Goal: Task Accomplishment & Management: Manage account settings

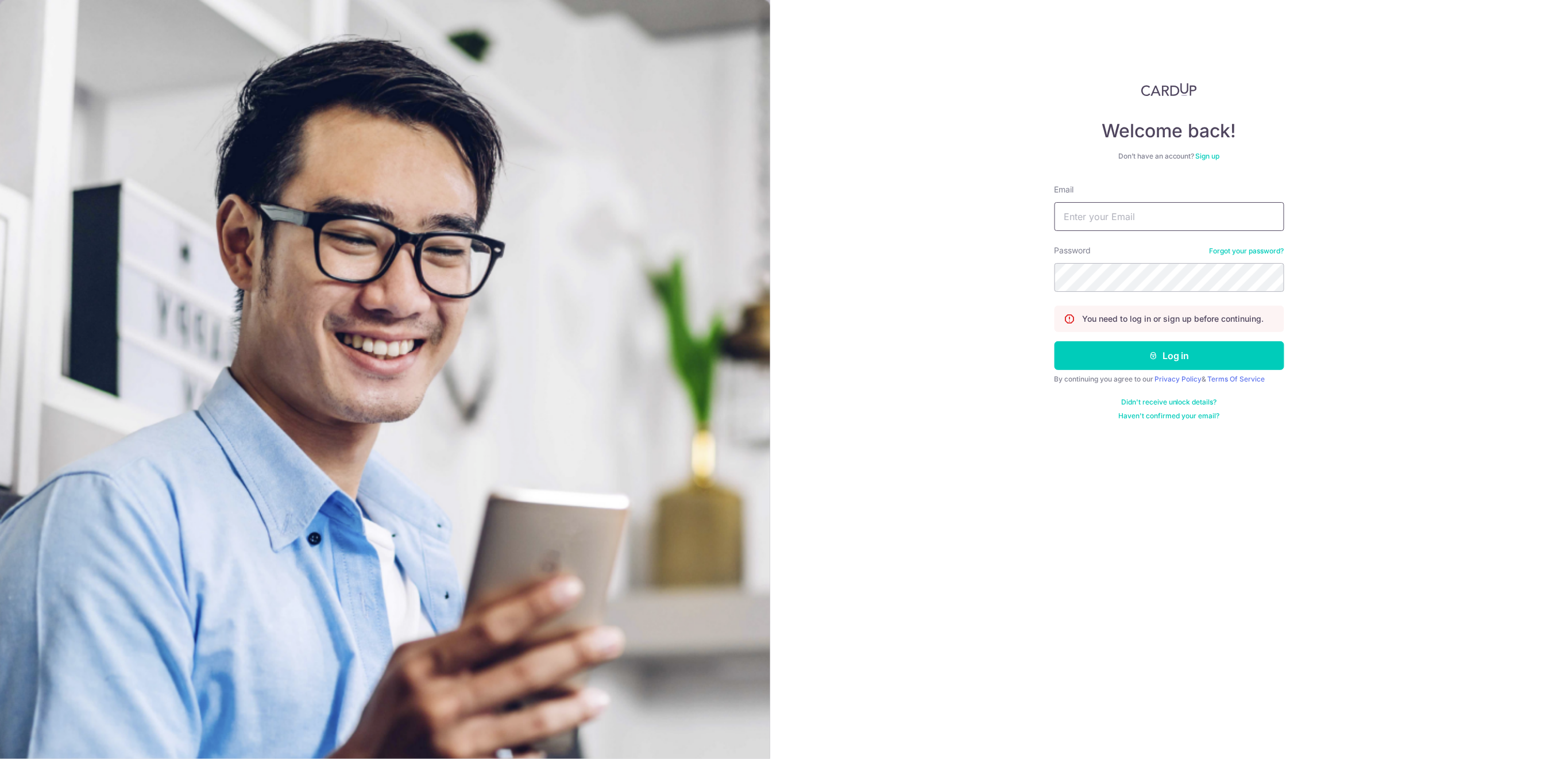
click at [1112, 216] on input "Email" at bounding box center [1169, 216] width 230 height 29
type input "[EMAIL_ADDRESS][DOMAIN_NAME]"
click at [1196, 359] on button "Log in" at bounding box center [1169, 356] width 230 height 29
